Goal: Navigation & Orientation: Find specific page/section

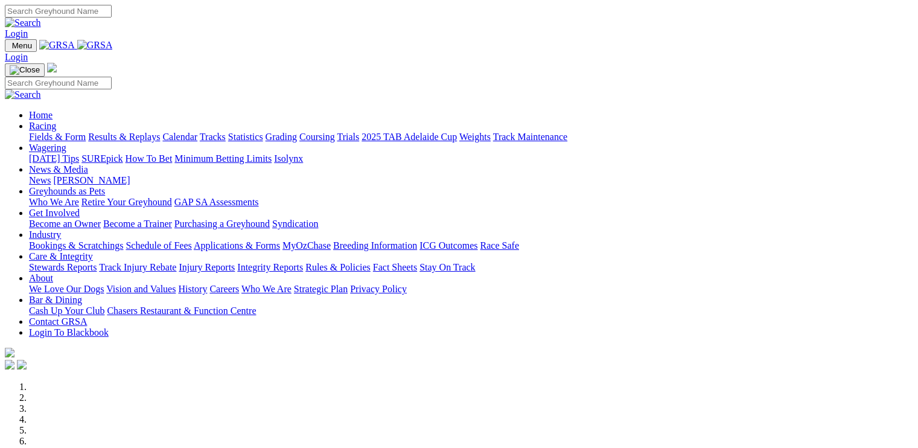
click at [61, 229] on link "Industry" at bounding box center [45, 234] width 32 height 10
click at [280, 240] on link "Applications & Forms" at bounding box center [237, 245] width 86 height 10
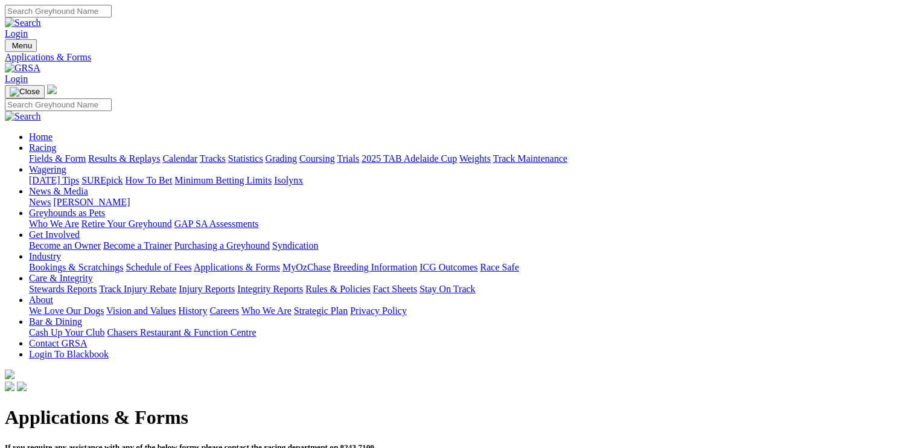
click at [93, 273] on link "Care & Integrity" at bounding box center [61, 278] width 64 height 10
click at [61, 251] on link "Industry" at bounding box center [45, 256] width 32 height 10
click at [93, 273] on link "Care & Integrity" at bounding box center [61, 278] width 64 height 10
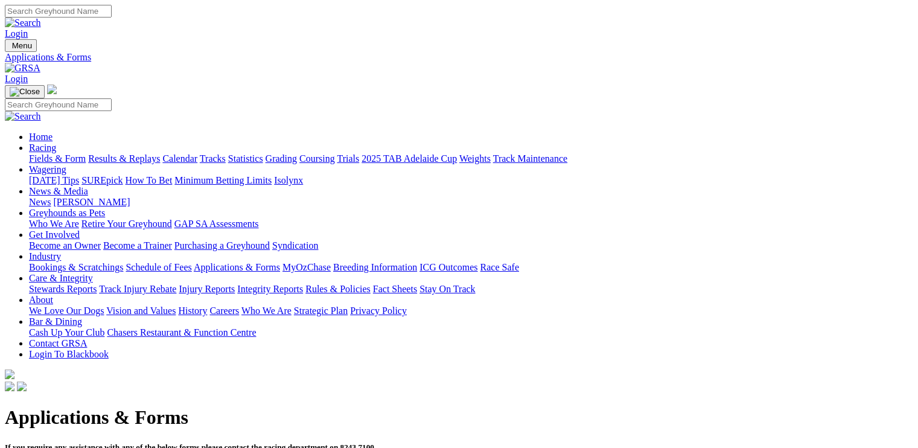
click at [417, 284] on link "Fact Sheets" at bounding box center [395, 289] width 44 height 10
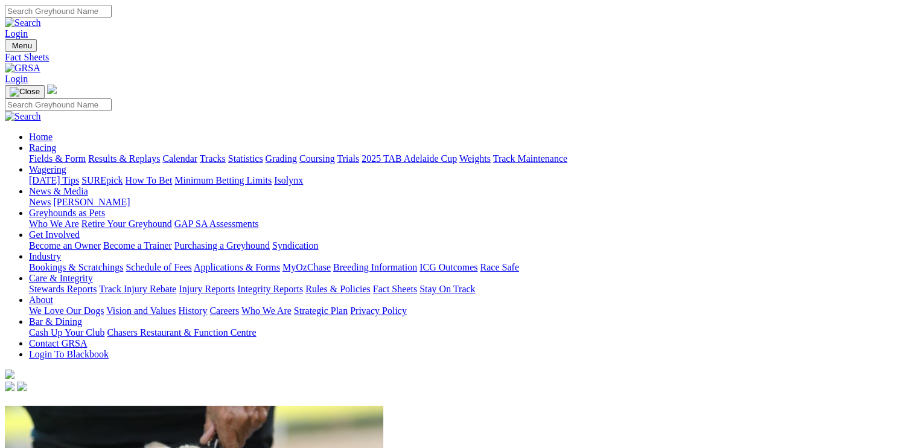
click at [371, 284] on link "Rules & Policies" at bounding box center [337, 289] width 65 height 10
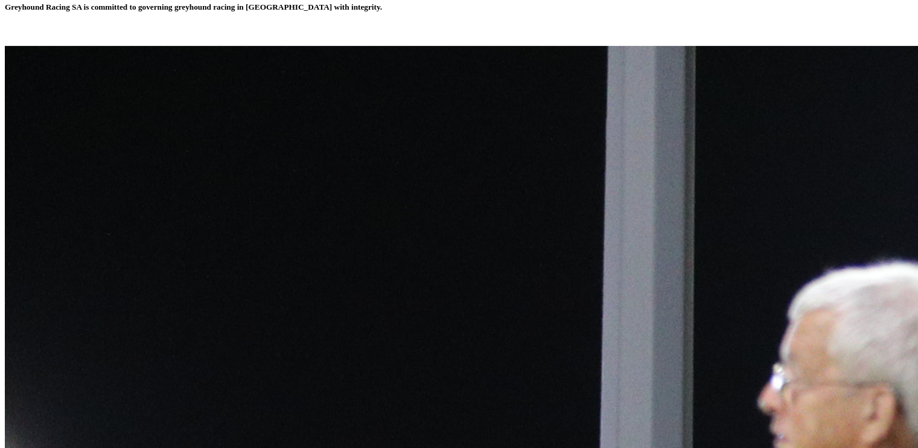
scroll to position [407, 0]
